Goal: Information Seeking & Learning: Find contact information

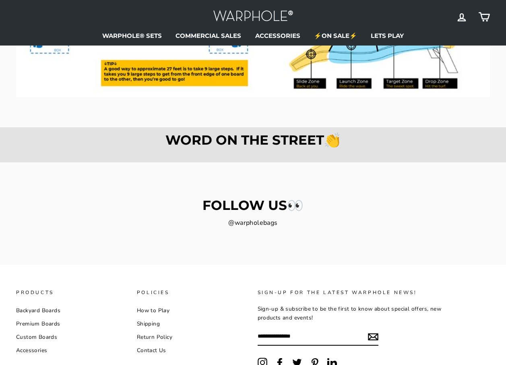
scroll to position [1132, 0]
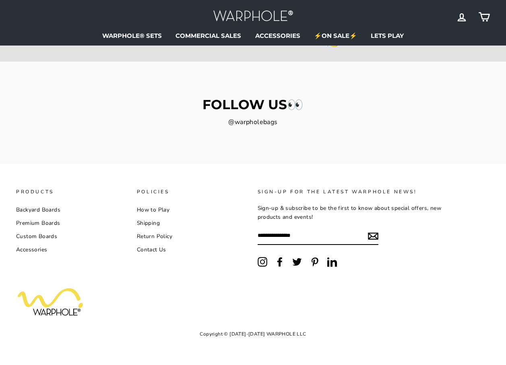
click at [279, 262] on icon at bounding box center [279, 261] width 5 height 9
click at [370, 236] on icon "submit" at bounding box center [373, 236] width 10 height 10
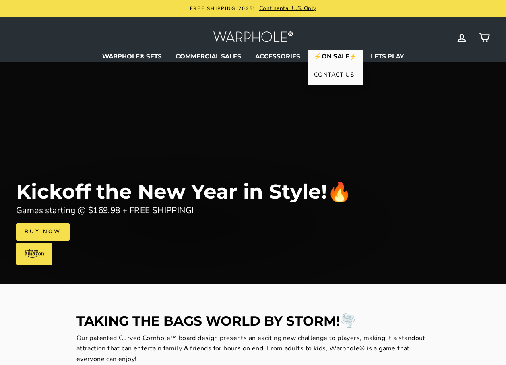
click at [323, 72] on link "CONTACT US" at bounding box center [335, 74] width 55 height 16
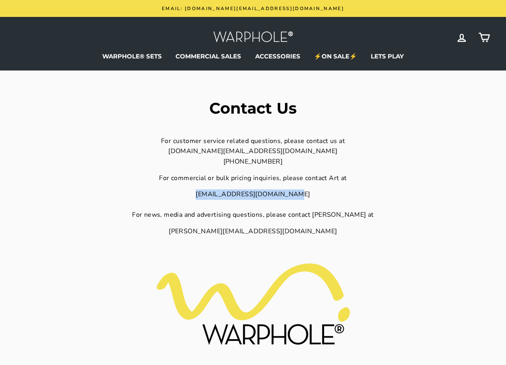
drag, startPoint x: 302, startPoint y: 193, endPoint x: 207, endPoint y: 194, distance: 94.6
click at [207, 194] on div "[EMAIL_ADDRESS][DOMAIN_NAME] For news, media and advertising questions, please …" at bounding box center [253, 204] width 353 height 31
drag, startPoint x: 207, startPoint y: 194, endPoint x: 212, endPoint y: 194, distance: 4.8
copy div "[EMAIL_ADDRESS][DOMAIN_NAME]"
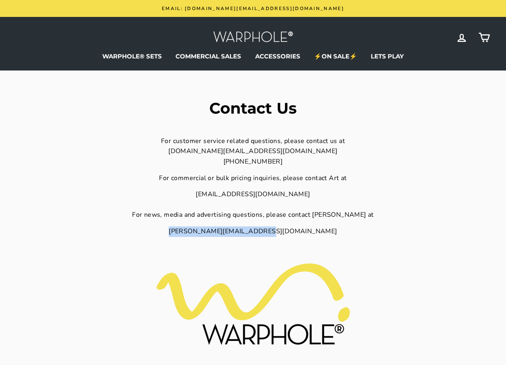
drag, startPoint x: 306, startPoint y: 231, endPoint x: 206, endPoint y: 235, distance: 100.4
click at [206, 235] on div "kim.angel@warpholebags.com" at bounding box center [253, 231] width 353 height 10
copy div "kim.angel@warpholebags.com"
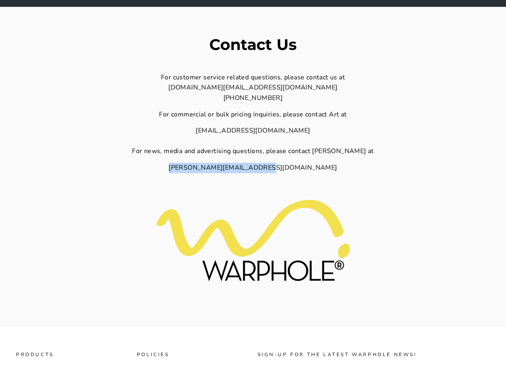
scroll to position [227, 0]
